Goal: Information Seeking & Learning: Learn about a topic

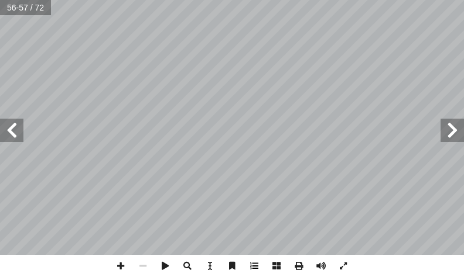
click at [254, 274] on span at bounding box center [254, 266] width 22 height 22
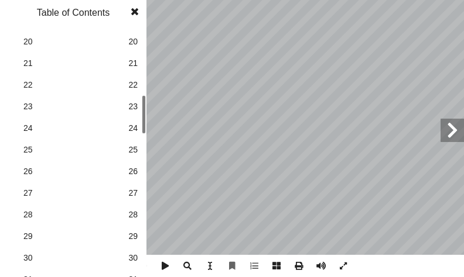
click at [133, 257] on span "30" at bounding box center [132, 258] width 9 height 12
click at [132, 12] on span at bounding box center [134, 11] width 21 height 23
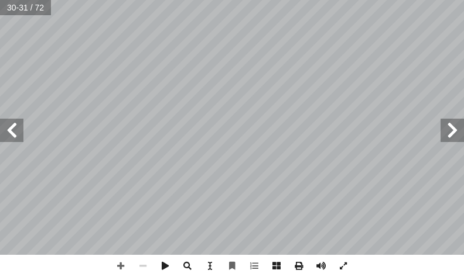
click at [453, 126] on span at bounding box center [451, 130] width 23 height 23
click at [122, 266] on span at bounding box center [120, 266] width 22 height 22
click at [122, 260] on div "َّ م ُ ، ث ِ ج َ م ْ د ُ لم � ِ ص ْ ر ُ لق � َ ن ِ ) م ِ سول َّ لر � ُ ناء ْ ب …" at bounding box center [232, 138] width 464 height 277
click at [0, 79] on html "الصفحة الرئيسية الصف الأول الصف الثاني الصف الثالث الصف الرابع الصف الخامس الصف…" at bounding box center [232, 39] width 464 height 79
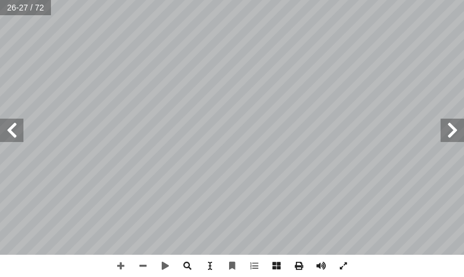
click at [4, 138] on span at bounding box center [11, 130] width 23 height 23
click at [208, 265] on div "ِ ه ّ لل � ُ سول َ ر َ كان َ ، و ها ْ ن َ ع ُ ه ّ لل � َ ي ِ ض َ ر ، ُ ة َ م ِ …" at bounding box center [232, 138] width 464 height 277
click at [128, 260] on span at bounding box center [120, 266] width 22 height 22
click at [308, 258] on div "ِ ه ّ لل � ُ سول َ ر َ كان َ ، و ها ْ ن َ ع ُ ه ّ لل � َ ي ِ ض َ ر ، ُ ة َ م ِ …" at bounding box center [232, 138] width 464 height 277
click at [13, 134] on span at bounding box center [11, 130] width 23 height 23
